Goal: Information Seeking & Learning: Learn about a topic

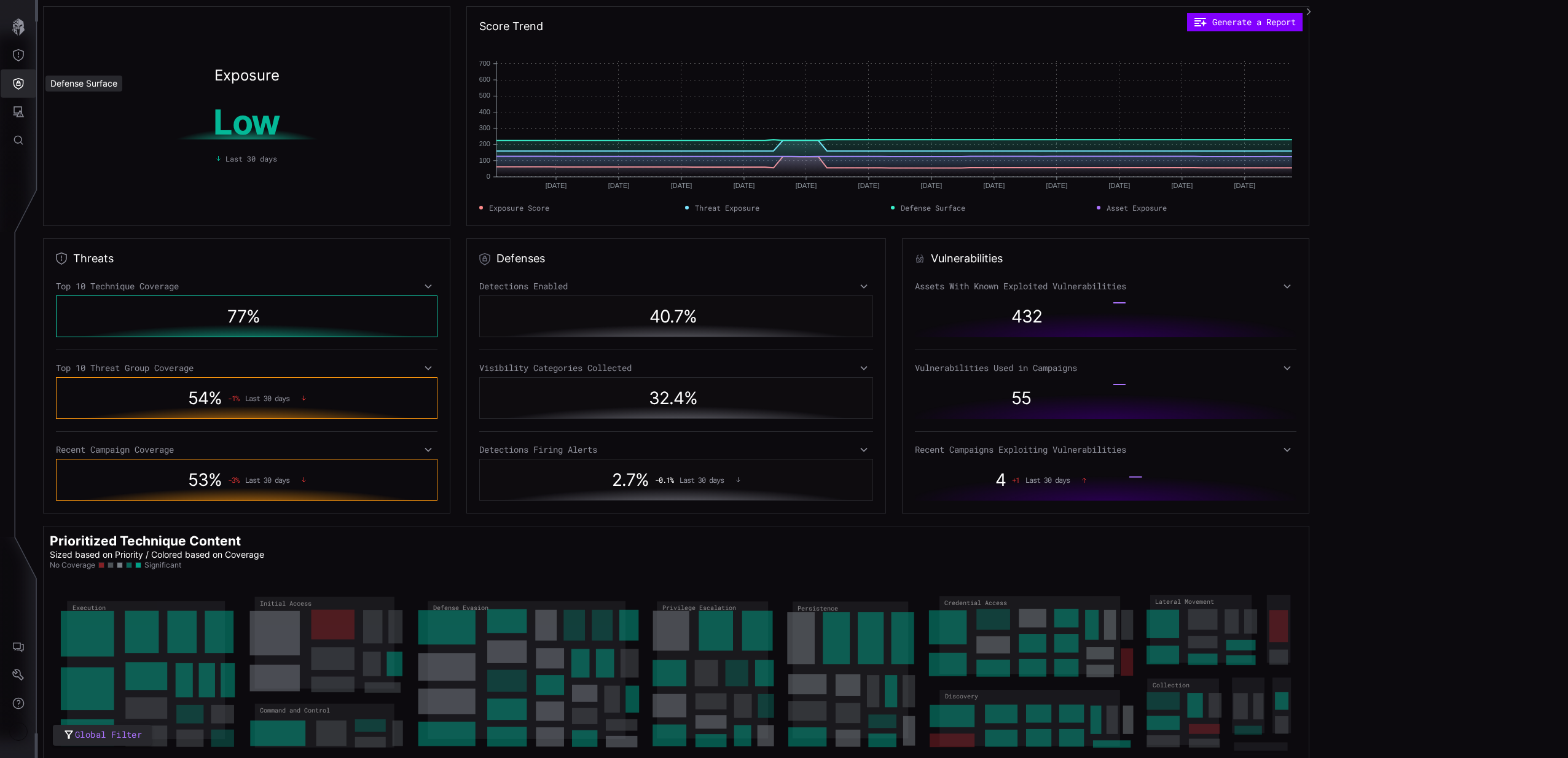
click at [21, 87] on icon "Defense Surface" at bounding box center [19, 84] width 11 height 12
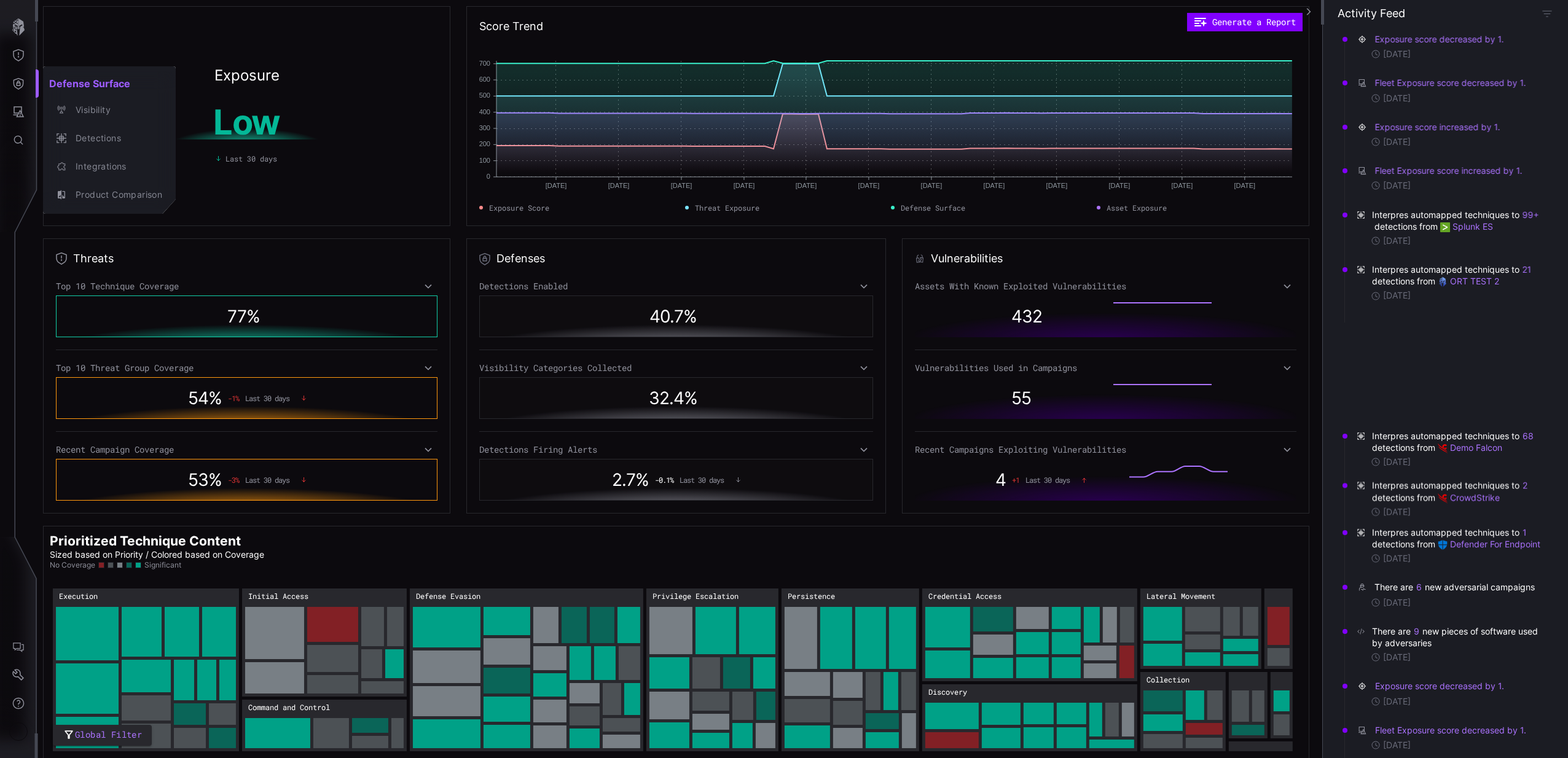
click at [16, 113] on div at bounding box center [784, 379] width 1568 height 758
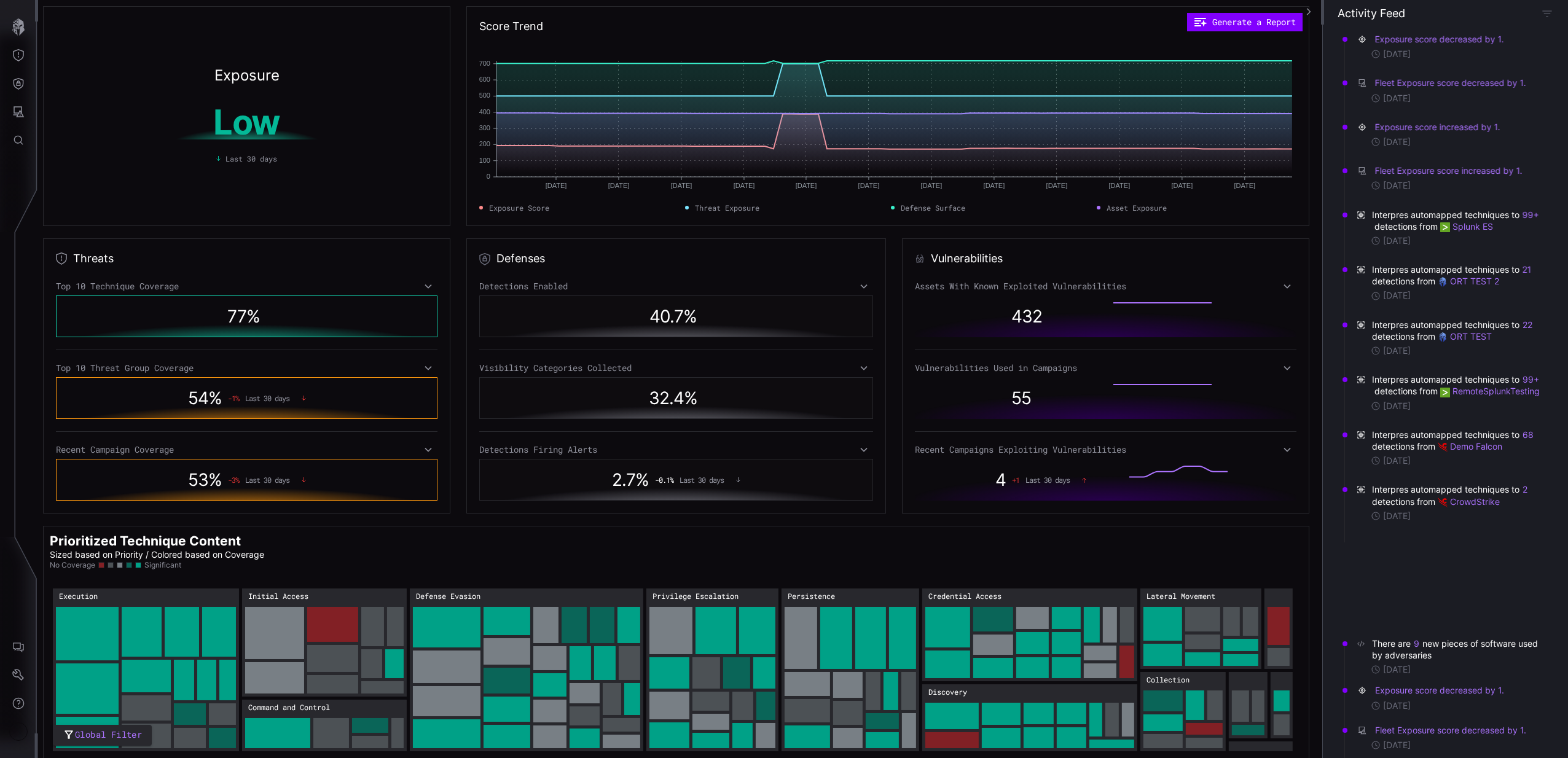
click at [23, 113] on div "Defense Surface Visibility Detections Integrations Product Comparison" at bounding box center [786, 379] width 1564 height 758
click at [19, 111] on icon "Attack Surface" at bounding box center [19, 111] width 11 height 11
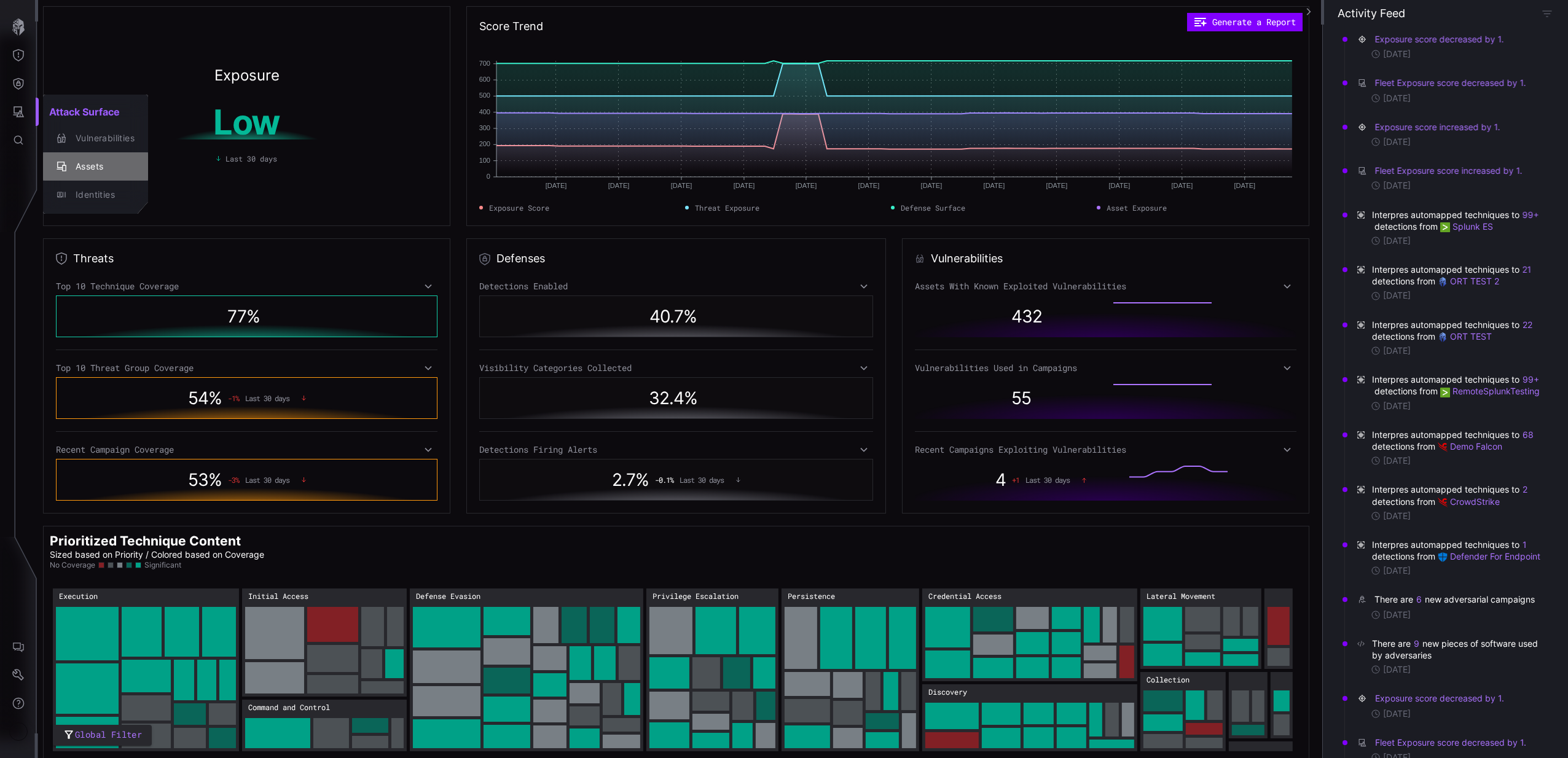
click at [105, 167] on div "Assets" at bounding box center [102, 166] width 65 height 15
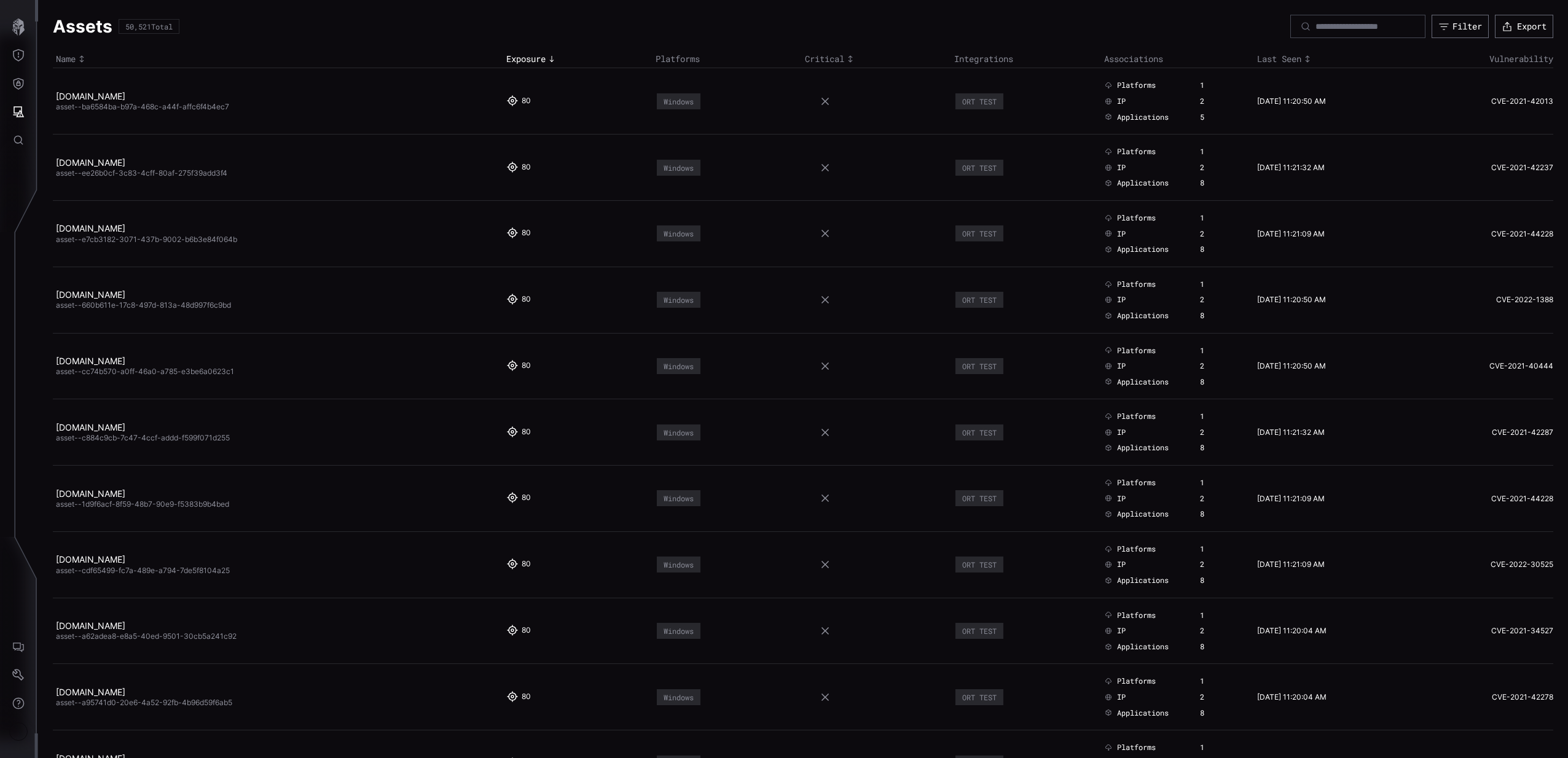
click at [125, 103] on span "asset--ba6584ba-b97a-468c-a44f-affc6f4b4ec7" at bounding box center [142, 107] width 174 height 9
click at [124, 100] on link "[DOMAIN_NAME]" at bounding box center [90, 96] width 70 height 11
click at [123, 92] on div "Assets 50,521 Total Filter Export Name Exposure Platforms Critical Integrations…" at bounding box center [804, 379] width 1530 height 758
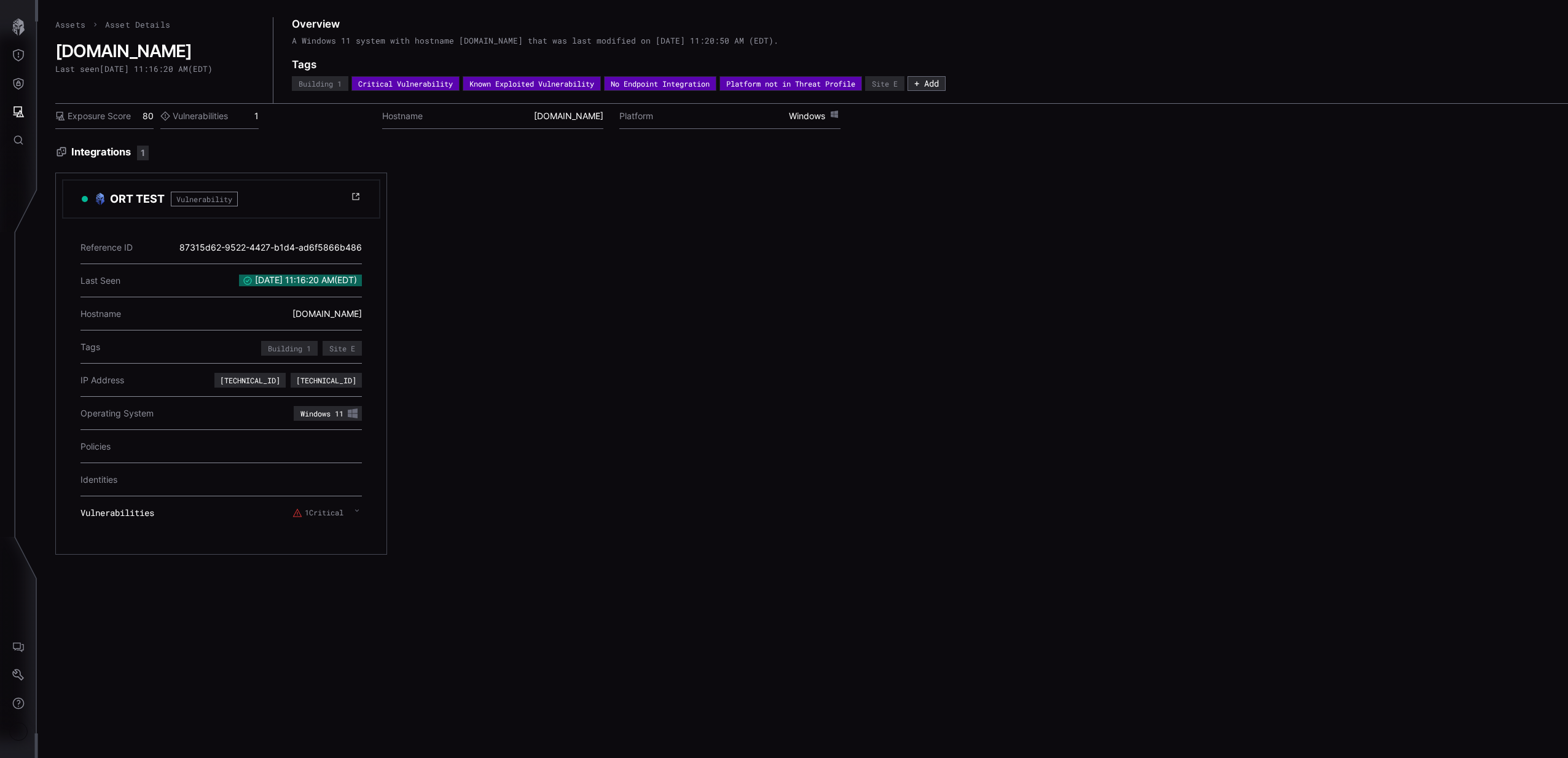
click at [322, 514] on label "1 Critical" at bounding box center [318, 512] width 51 height 10
click at [354, 524] on div "Vulnerabilities 1 Critical" at bounding box center [221, 513] width 282 height 33
click at [304, 242] on div "87315d62-9522-4427-b1d4-ad6f5866b486" at bounding box center [271, 247] width 183 height 23
click at [335, 505] on div "1 Critical" at bounding box center [327, 512] width 70 height 22
click at [335, 512] on label "1 Critical" at bounding box center [318, 512] width 51 height 10
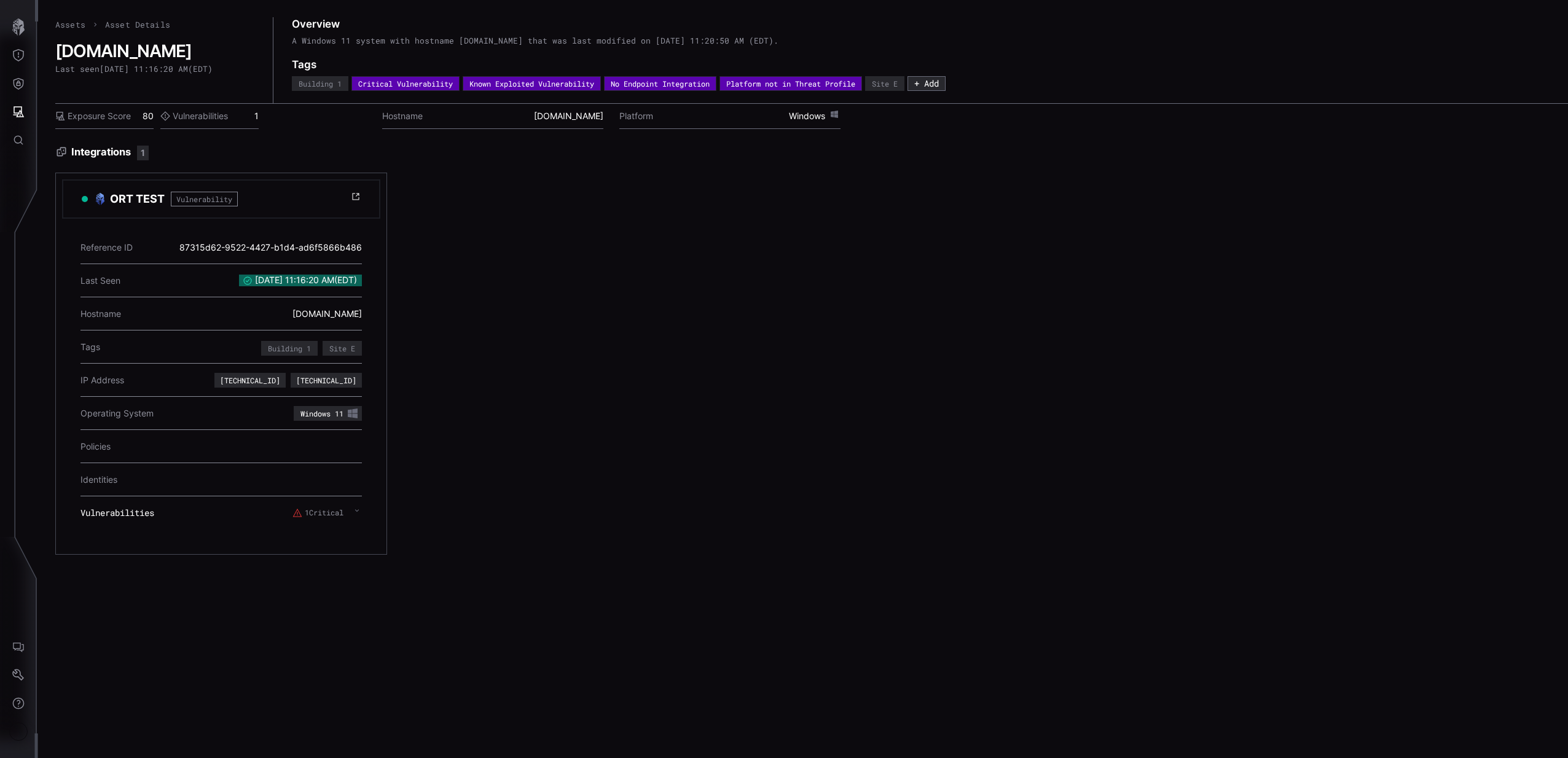
click at [335, 512] on label "1 Critical" at bounding box center [318, 512] width 51 height 10
